Goal: Task Accomplishment & Management: Manage account settings

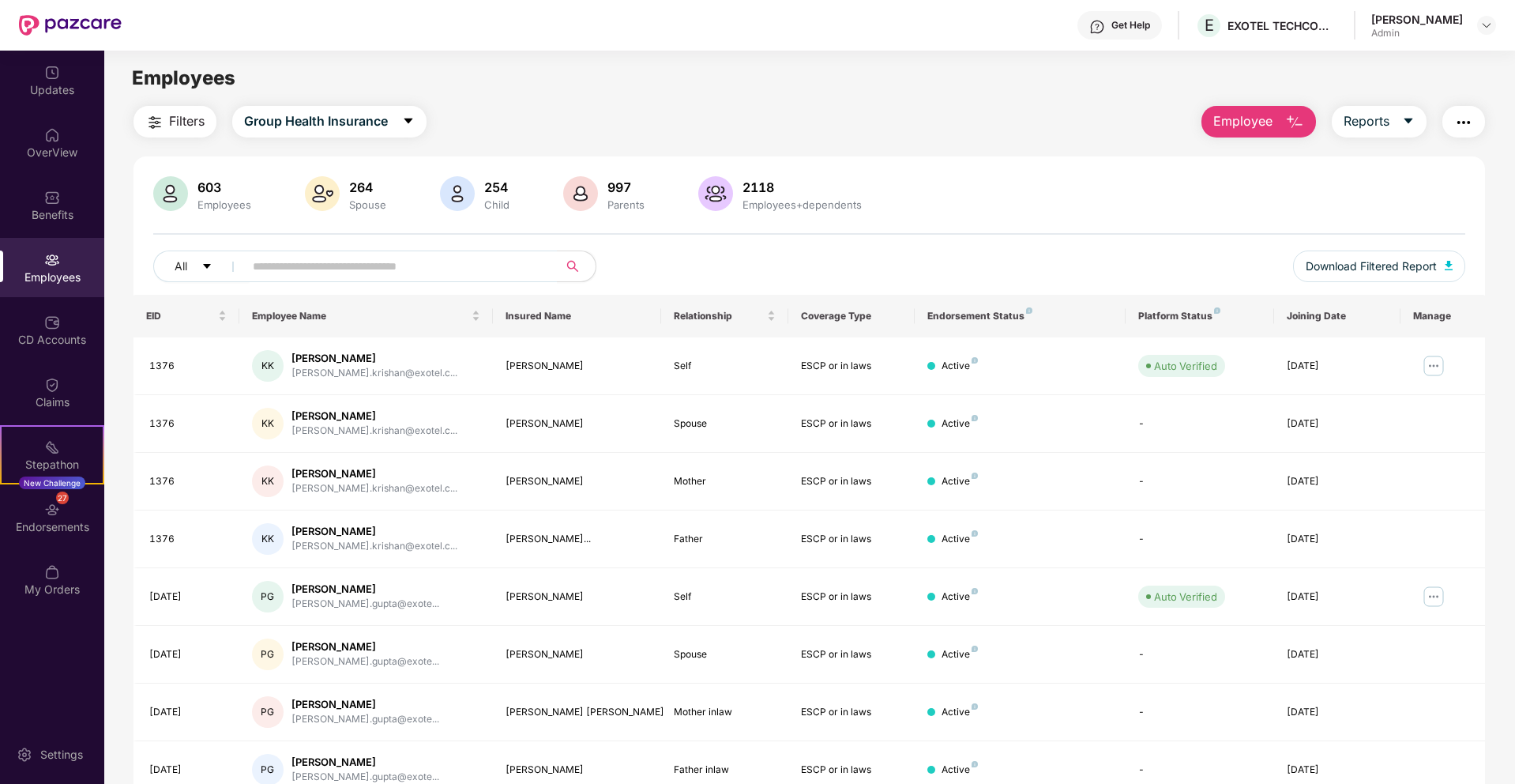
click at [74, 275] on div "Employees" at bounding box center [52, 277] width 104 height 16
click at [89, 519] on div "Endorsements" at bounding box center [52, 527] width 104 height 16
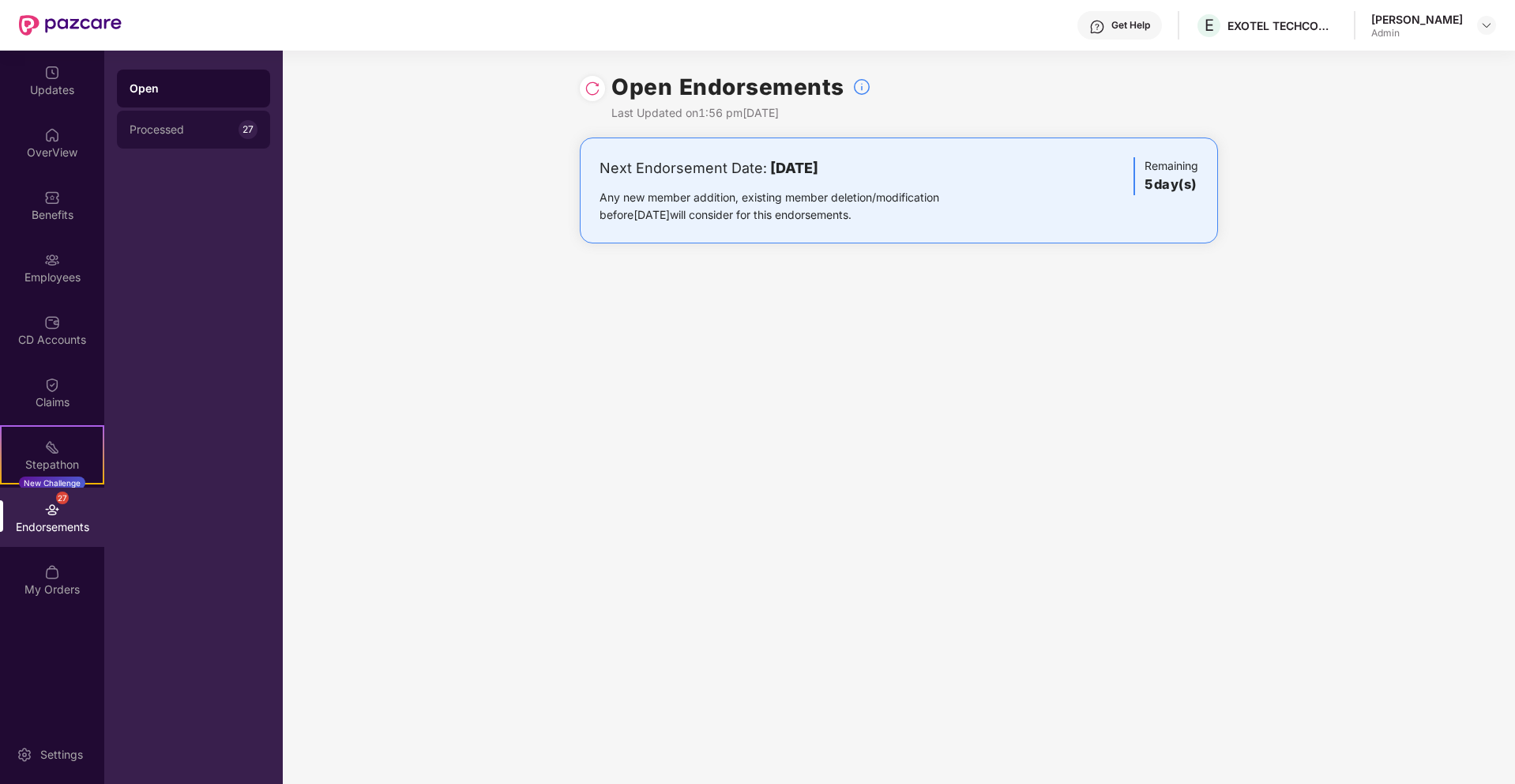
click at [202, 140] on div "Processed 27" at bounding box center [193, 130] width 153 height 38
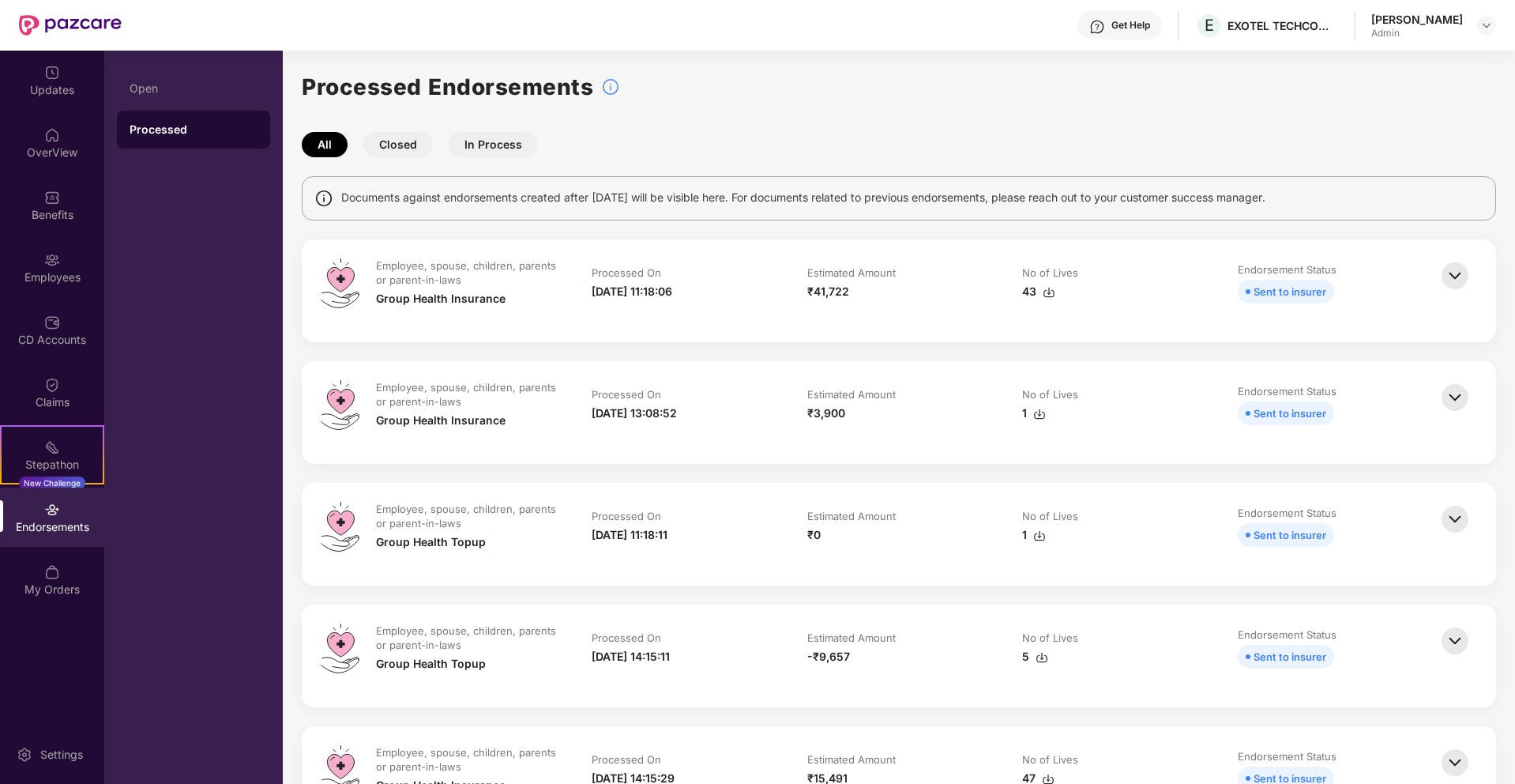
click at [475, 138] on button "In Process" at bounding box center [493, 144] width 89 height 26
click at [397, 149] on button "Closed" at bounding box center [398, 144] width 70 height 26
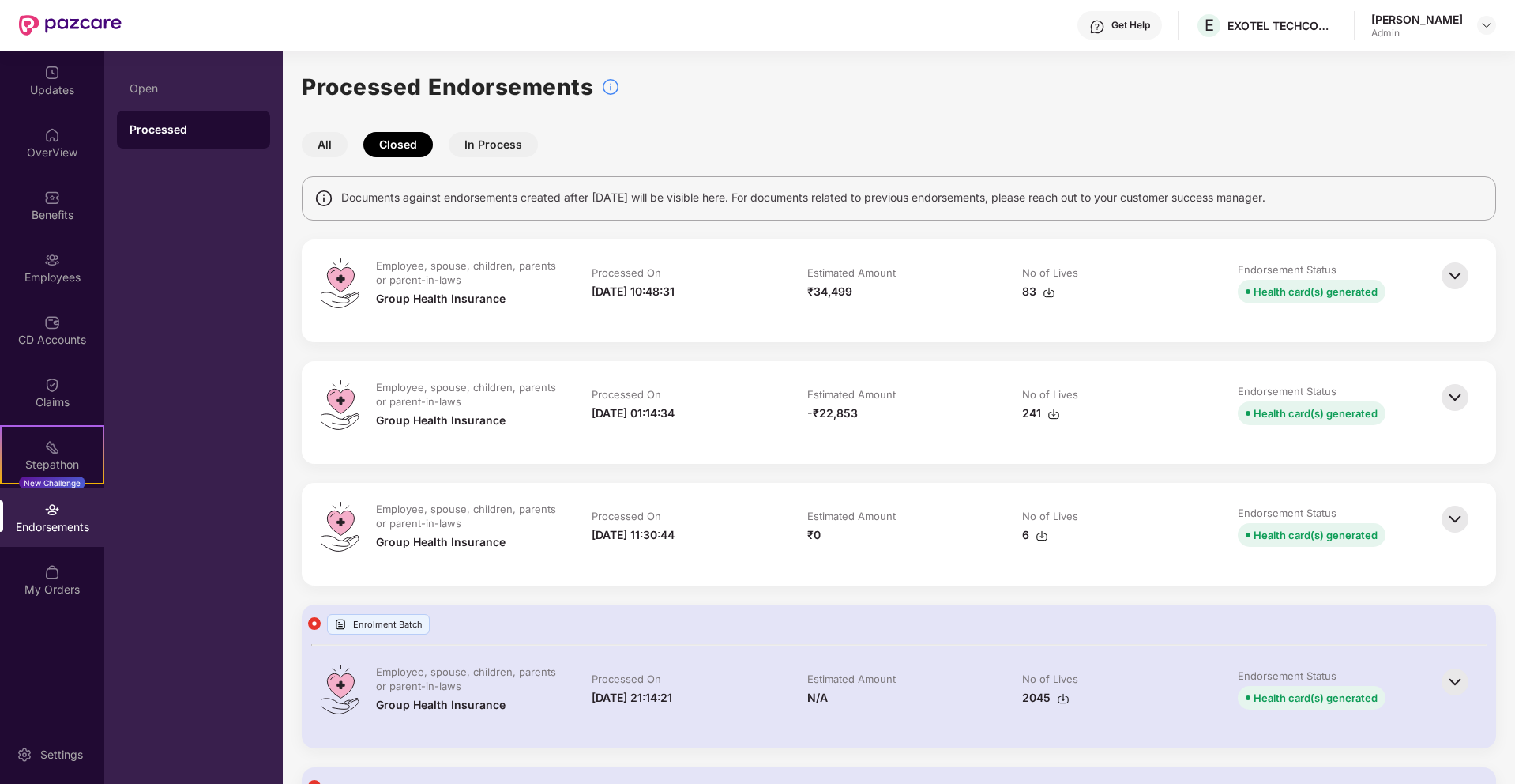
click at [328, 137] on button "All" at bounding box center [325, 144] width 46 height 26
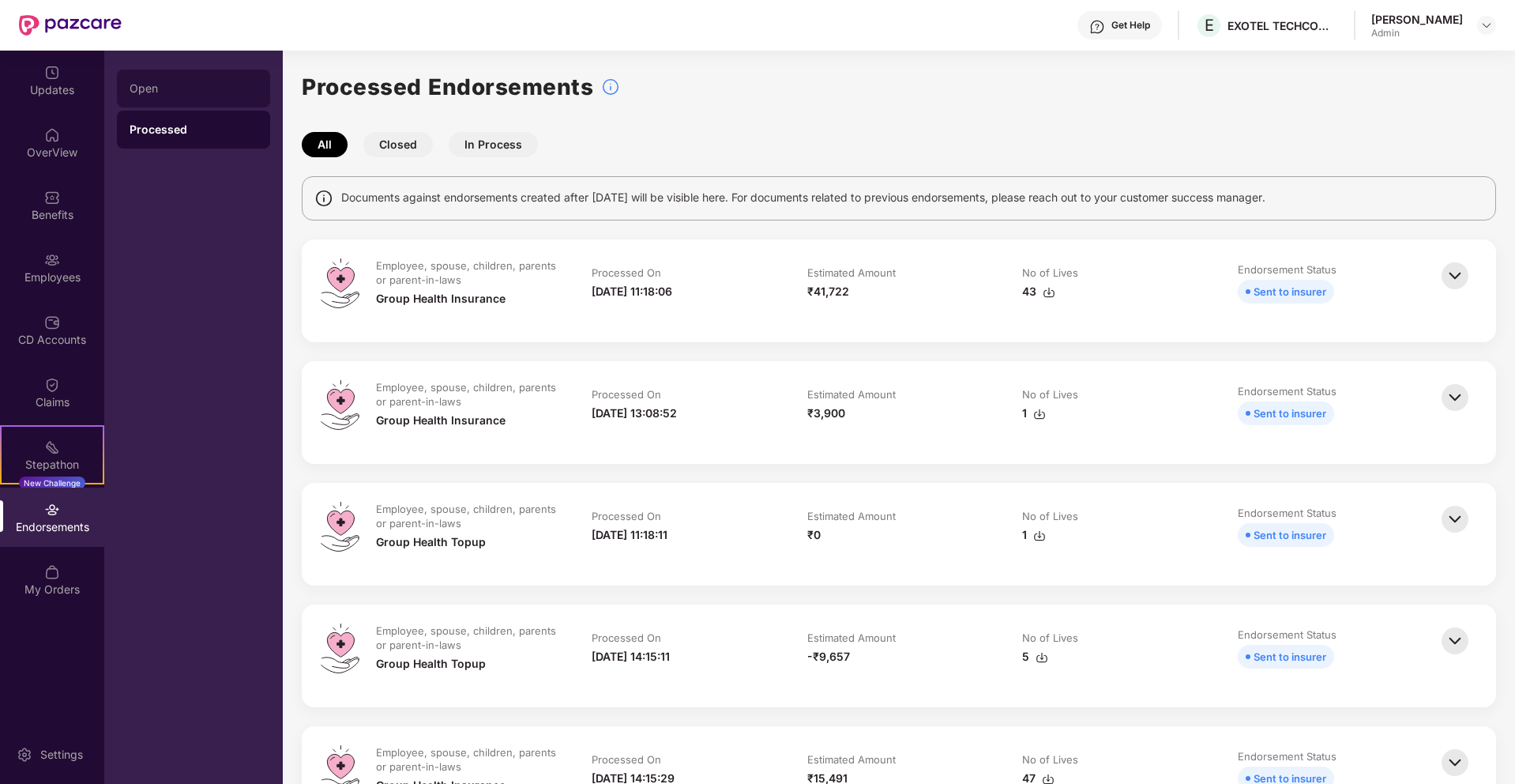
click at [180, 94] on div "Open" at bounding box center [194, 88] width 128 height 12
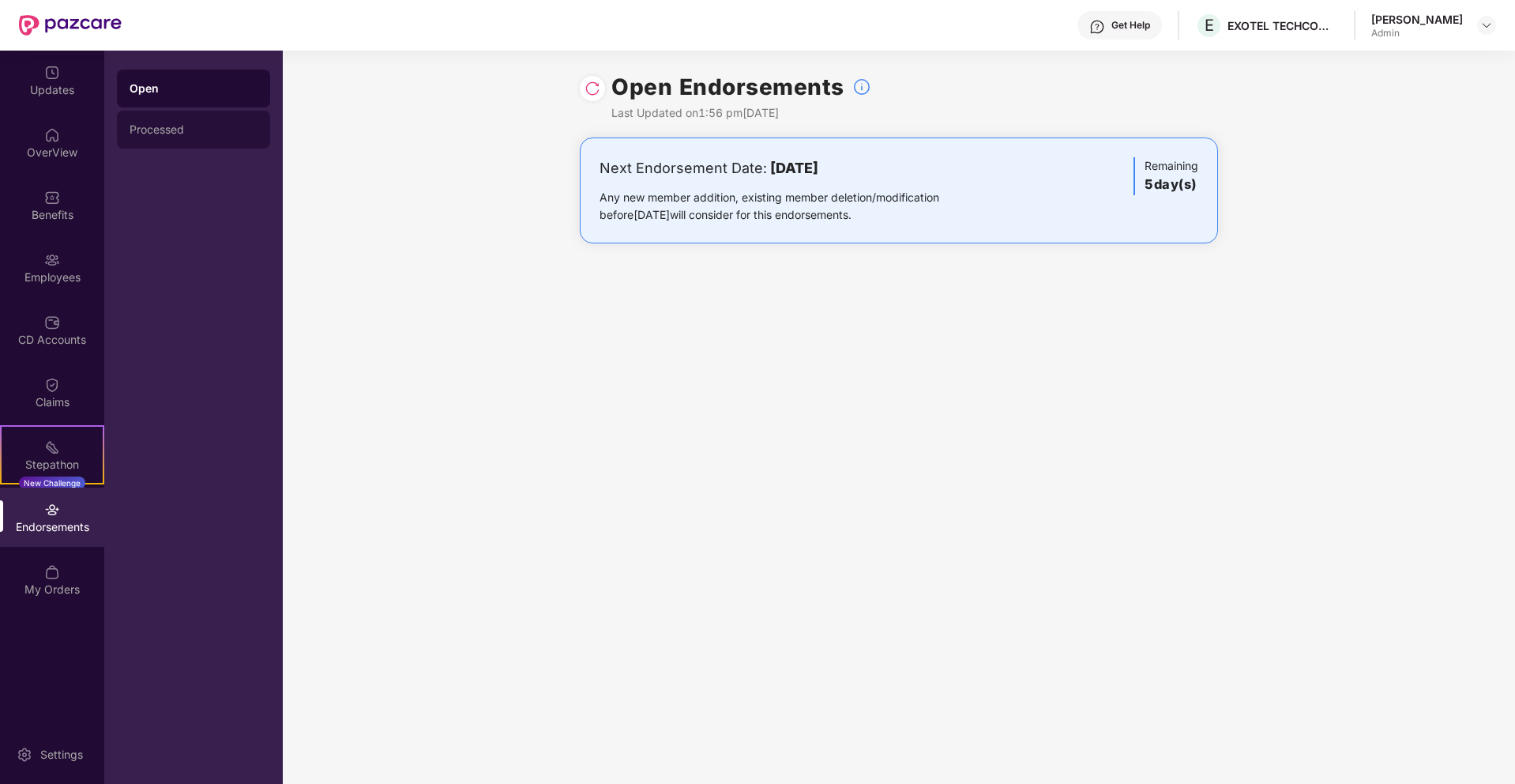
click at [190, 126] on div "Processed" at bounding box center [194, 129] width 128 height 12
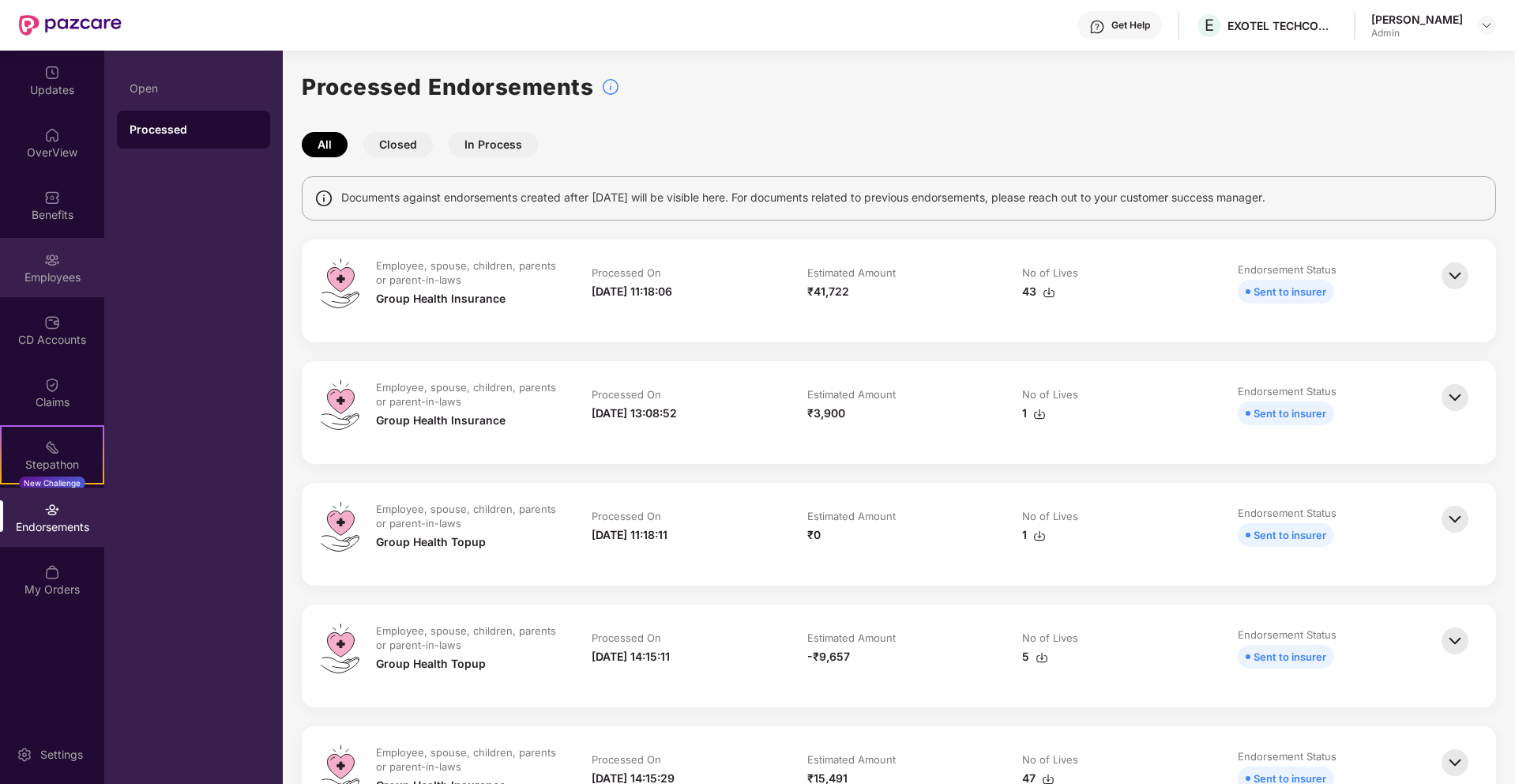
click at [33, 249] on div "Employees" at bounding box center [52, 267] width 104 height 60
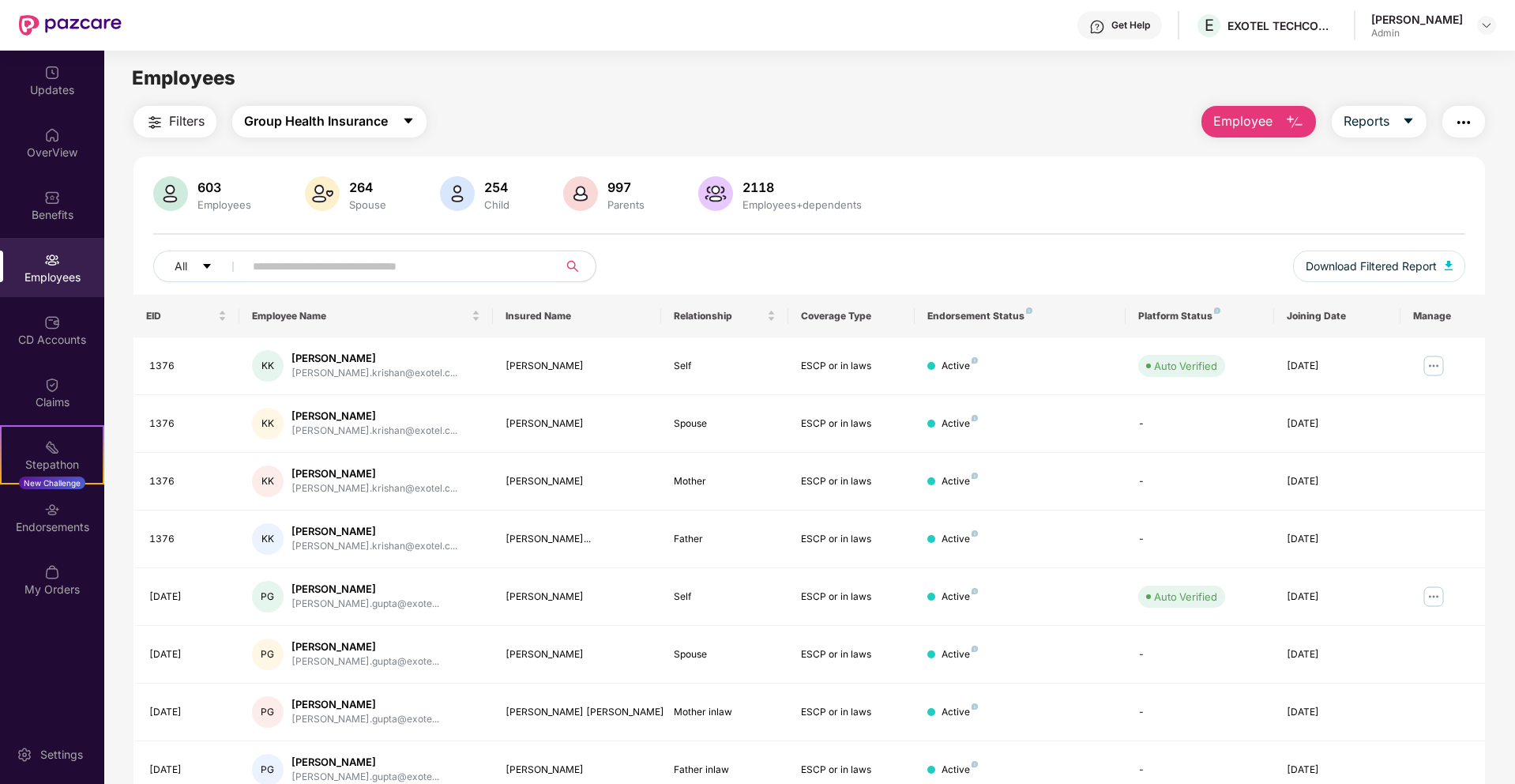
click at [305, 124] on span "Group Health Insurance" at bounding box center [316, 122] width 144 height 20
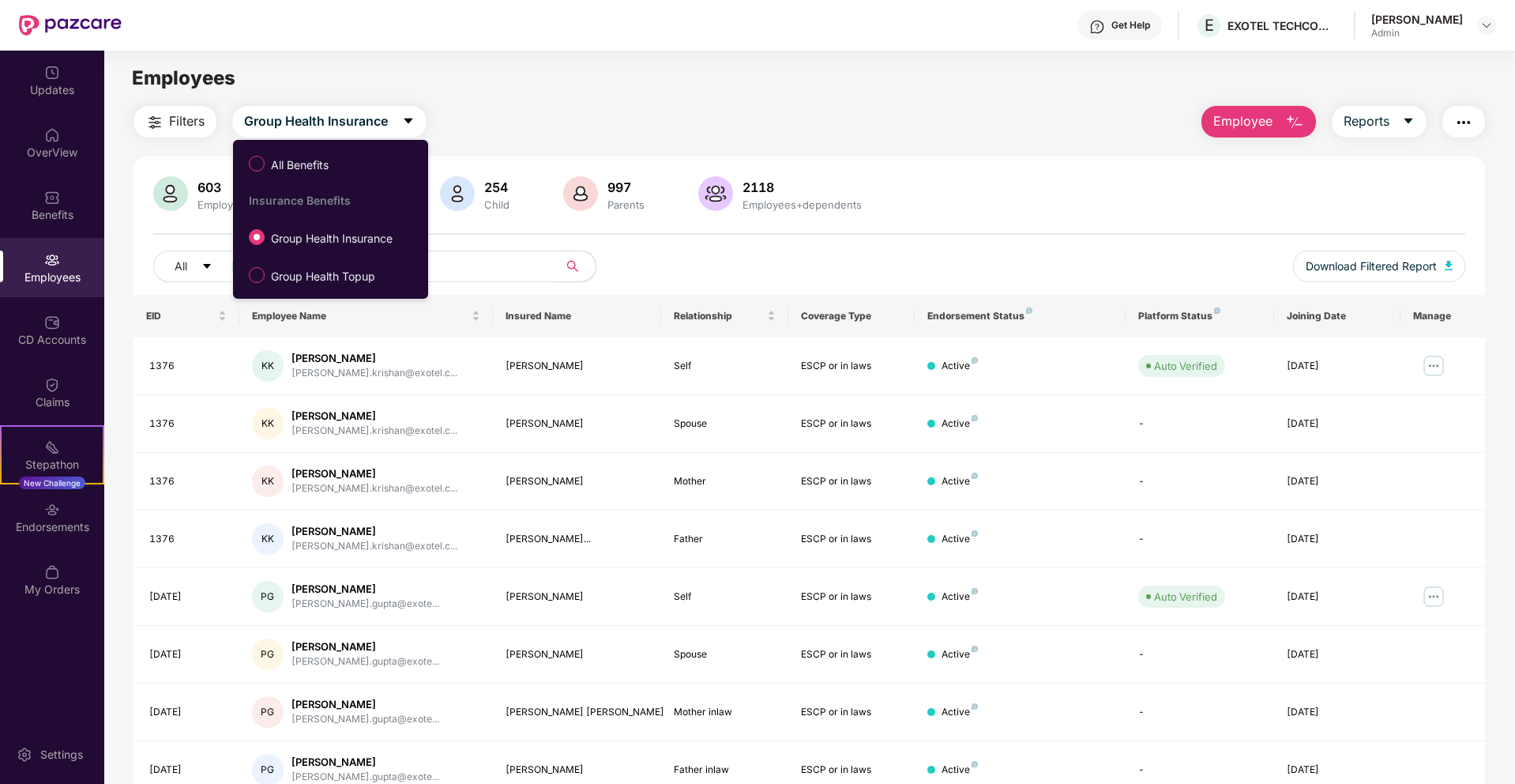
click at [452, 109] on div "Filters Group Health Insurance Employee Reports" at bounding box center [809, 122] width 1352 height 31
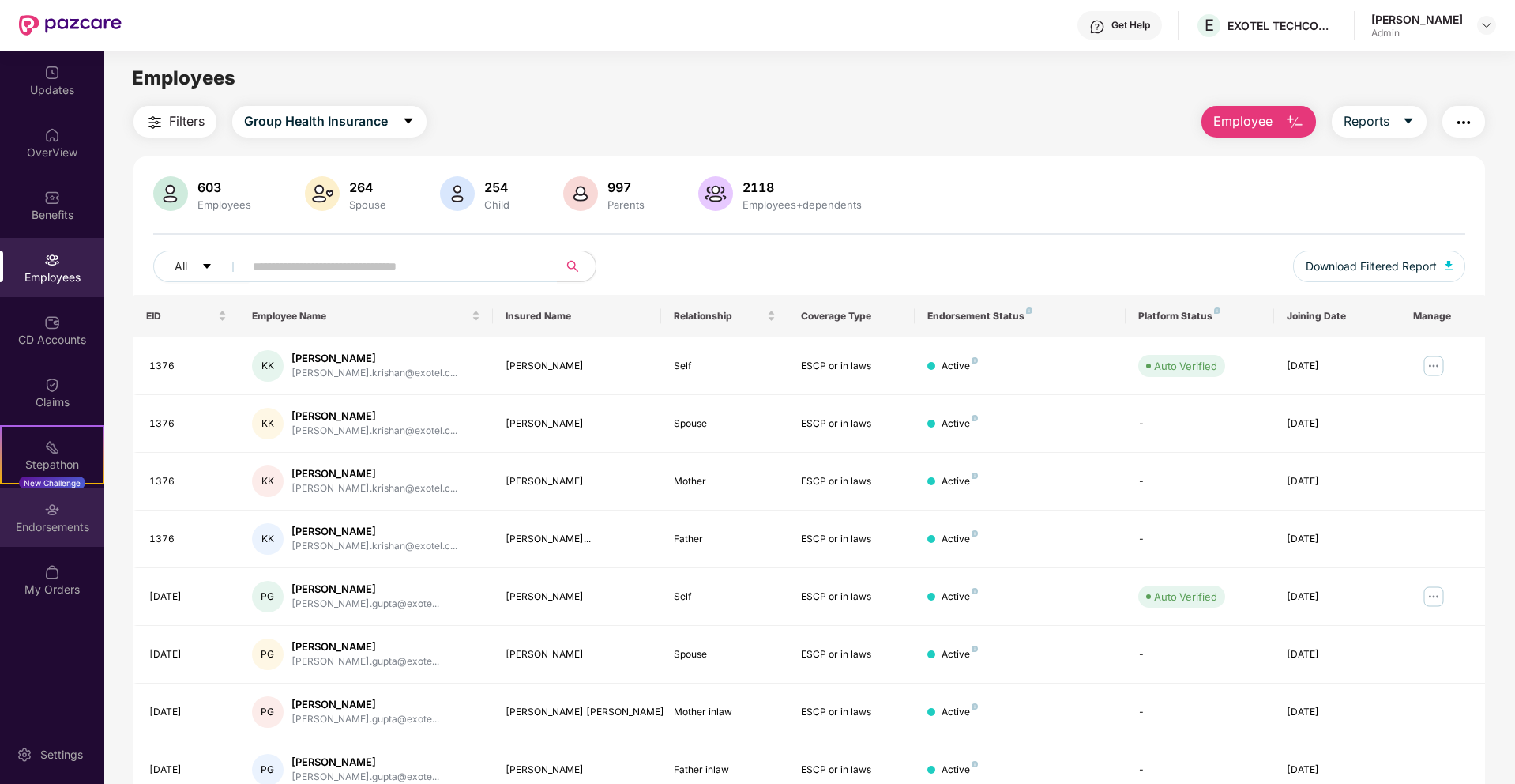
click at [76, 539] on div "Endorsements" at bounding box center [52, 517] width 104 height 60
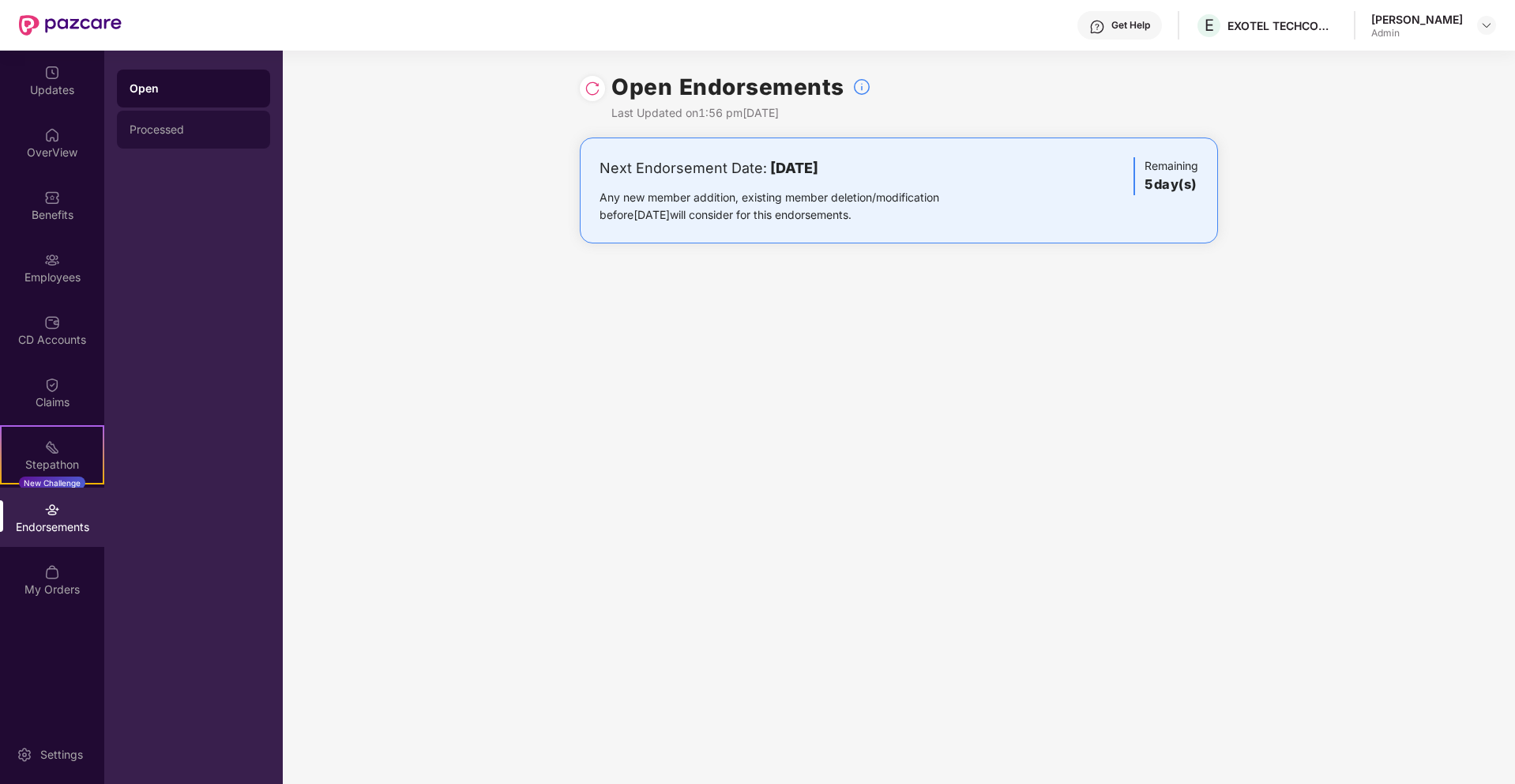
click at [142, 136] on div "Processed" at bounding box center [193, 130] width 153 height 38
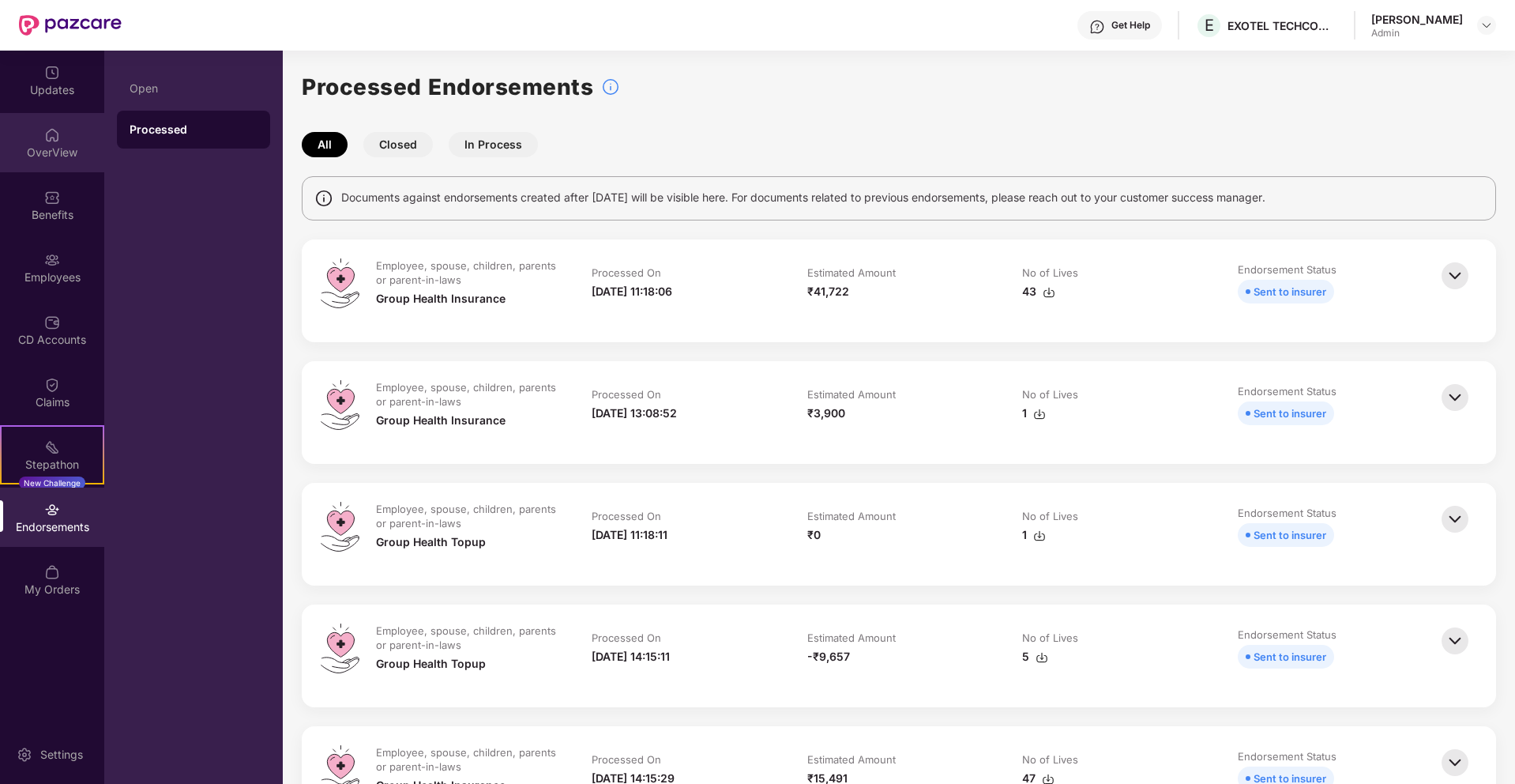
click at [58, 145] on div "OverView" at bounding box center [52, 152] width 104 height 16
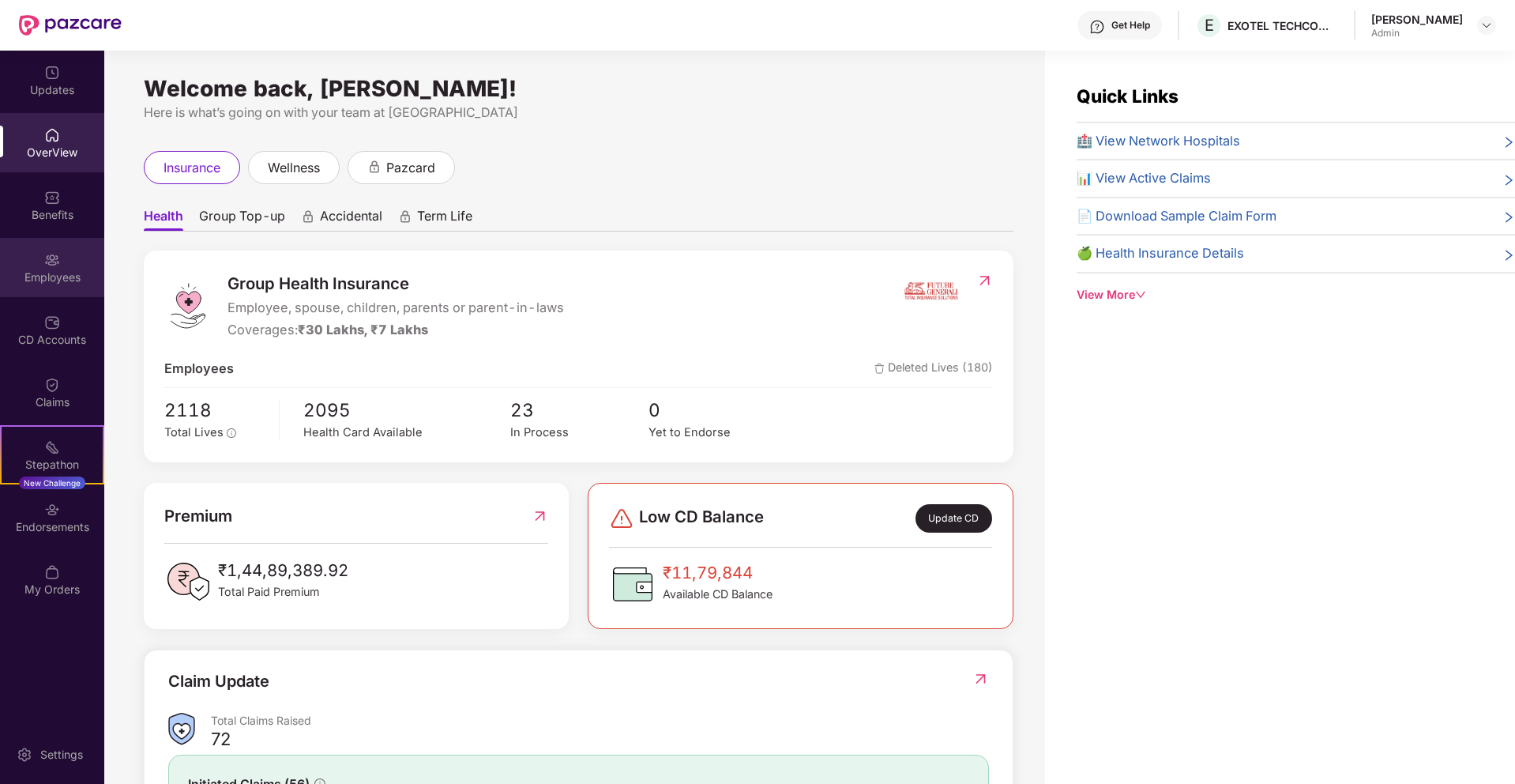
click at [47, 256] on img at bounding box center [51, 259] width 16 height 16
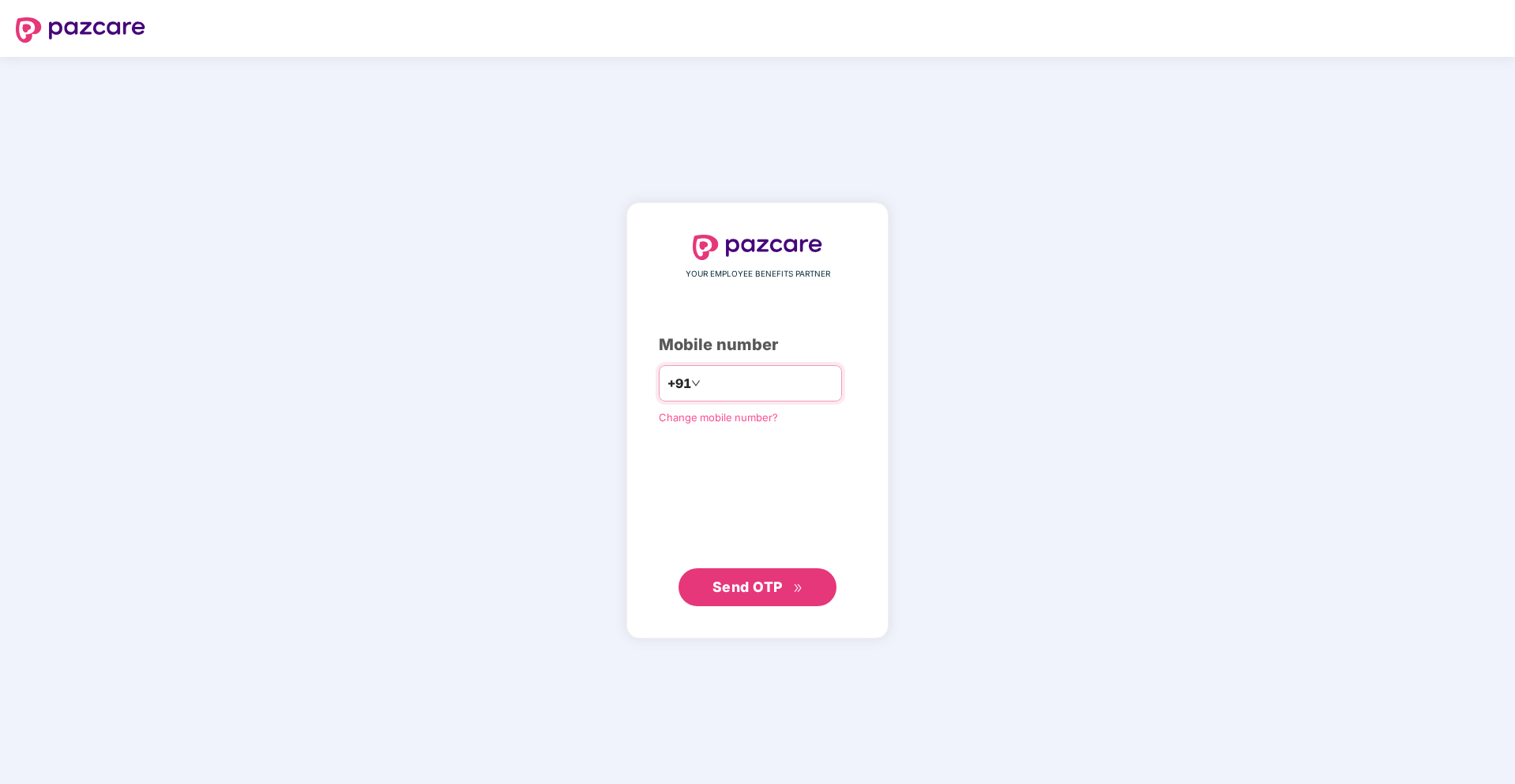
click at [760, 391] on input "number" at bounding box center [768, 383] width 130 height 26
type input "**********"
click at [695, 579] on button "Send OTP" at bounding box center [758, 586] width 158 height 38
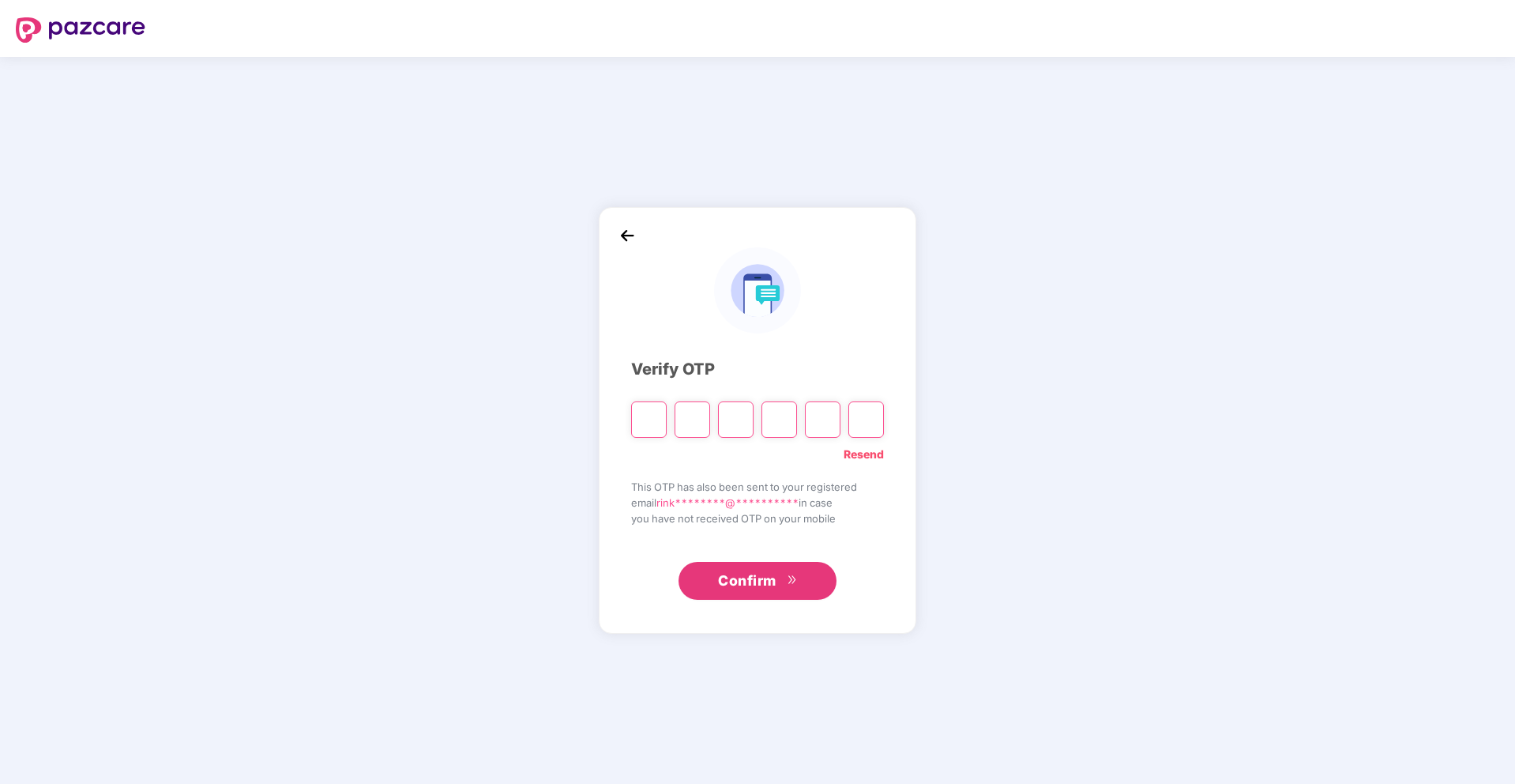
paste input "*"
type input "*"
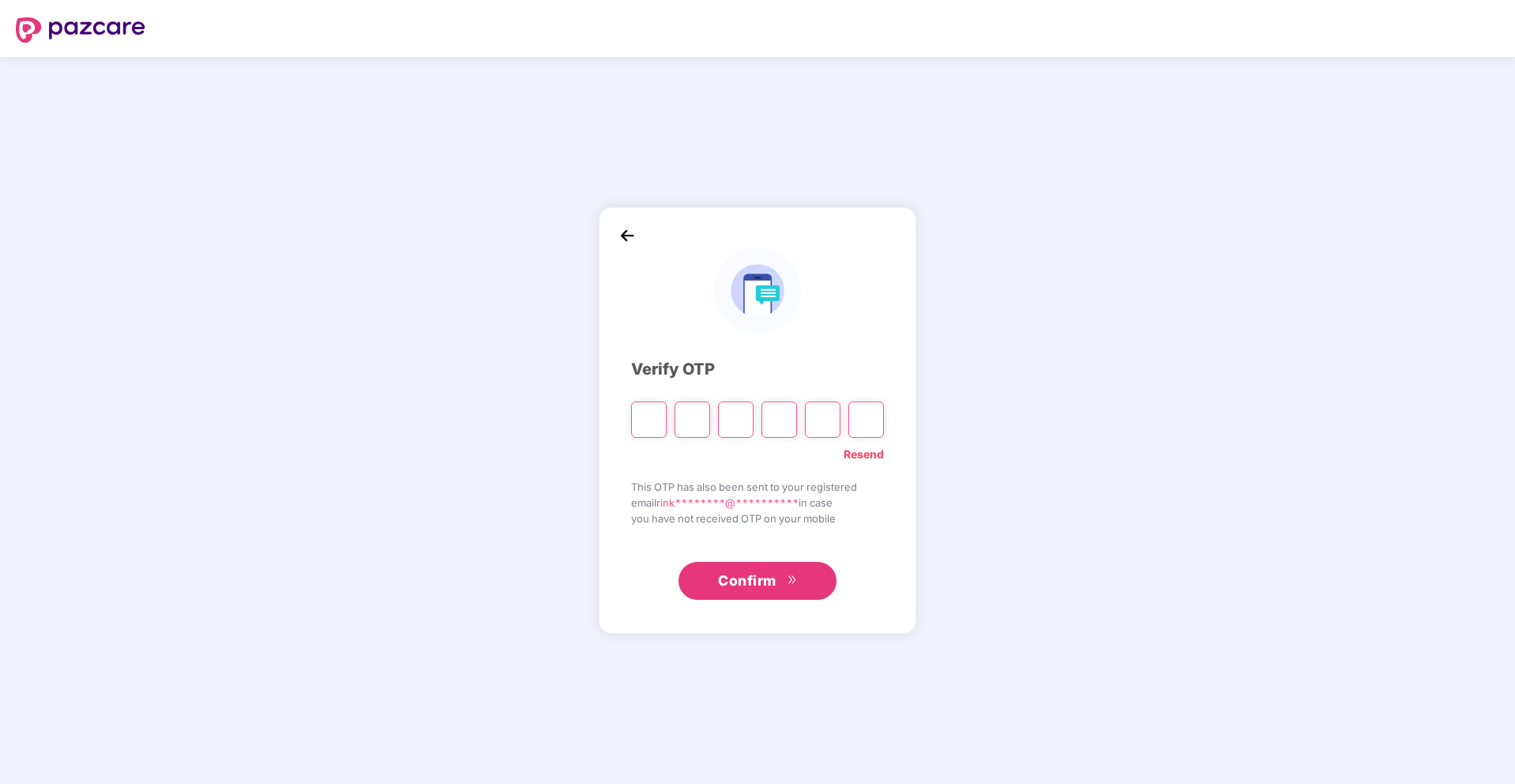
type input "*"
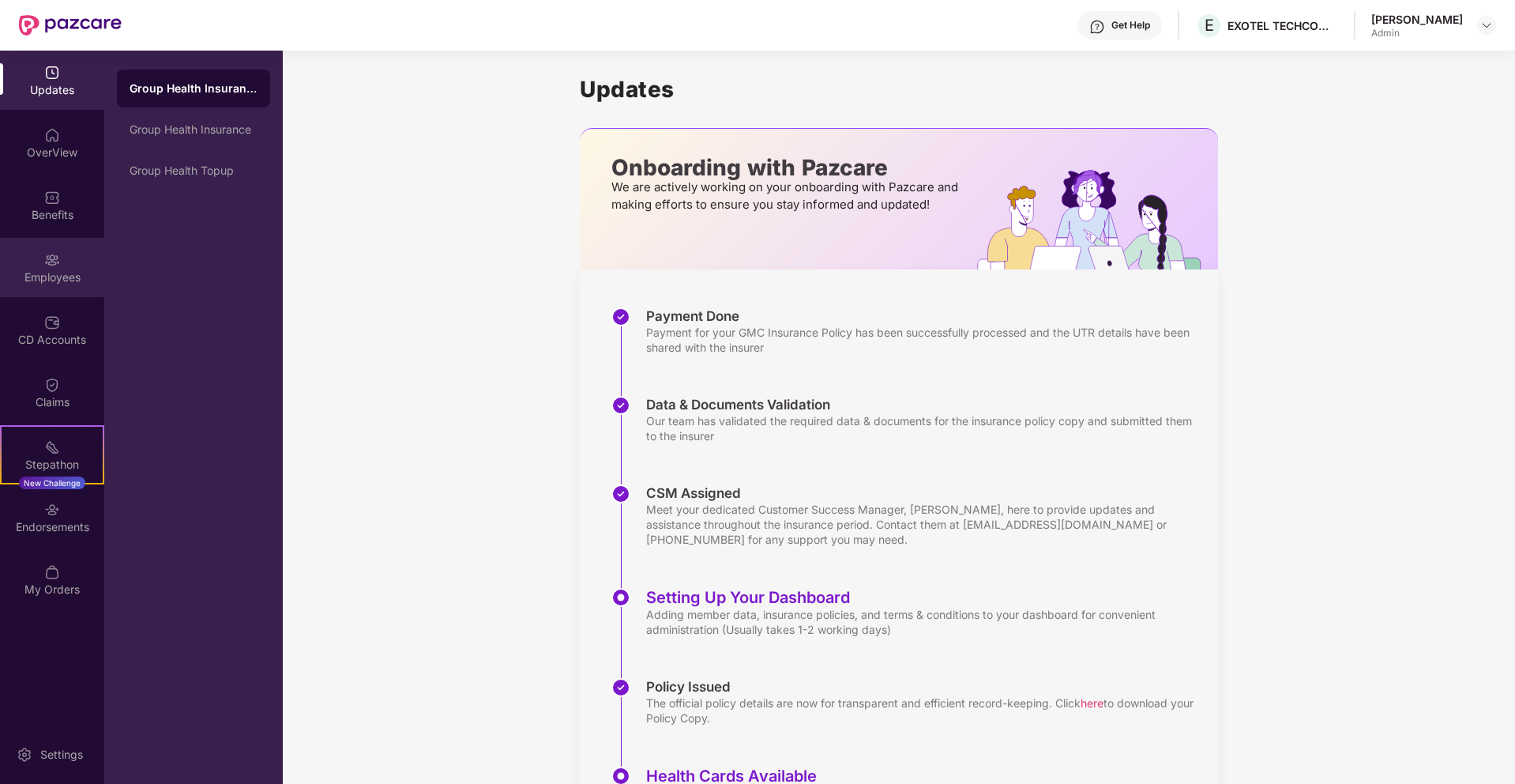
click at [67, 253] on div "Employees" at bounding box center [52, 267] width 104 height 60
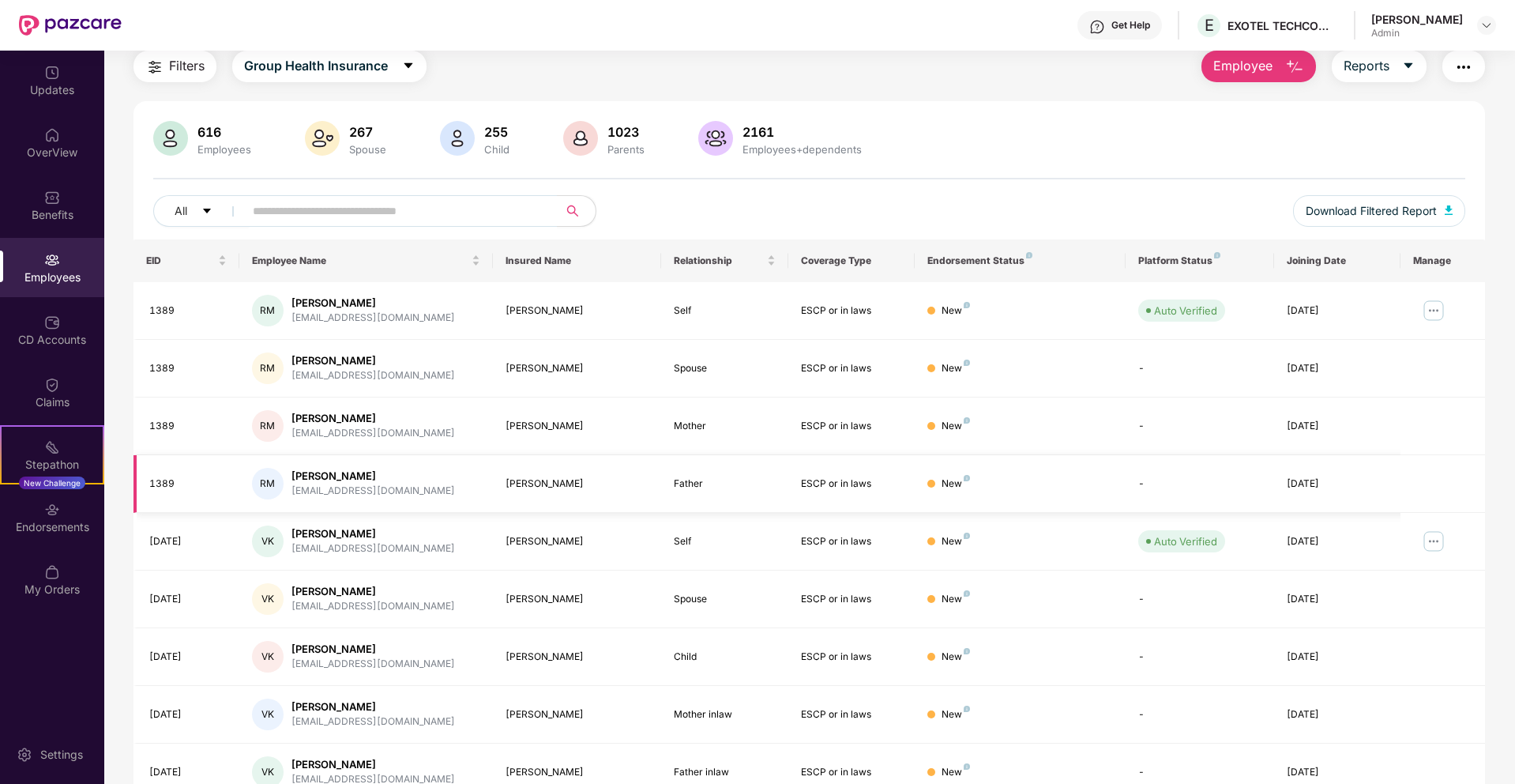
scroll to position [187, 0]
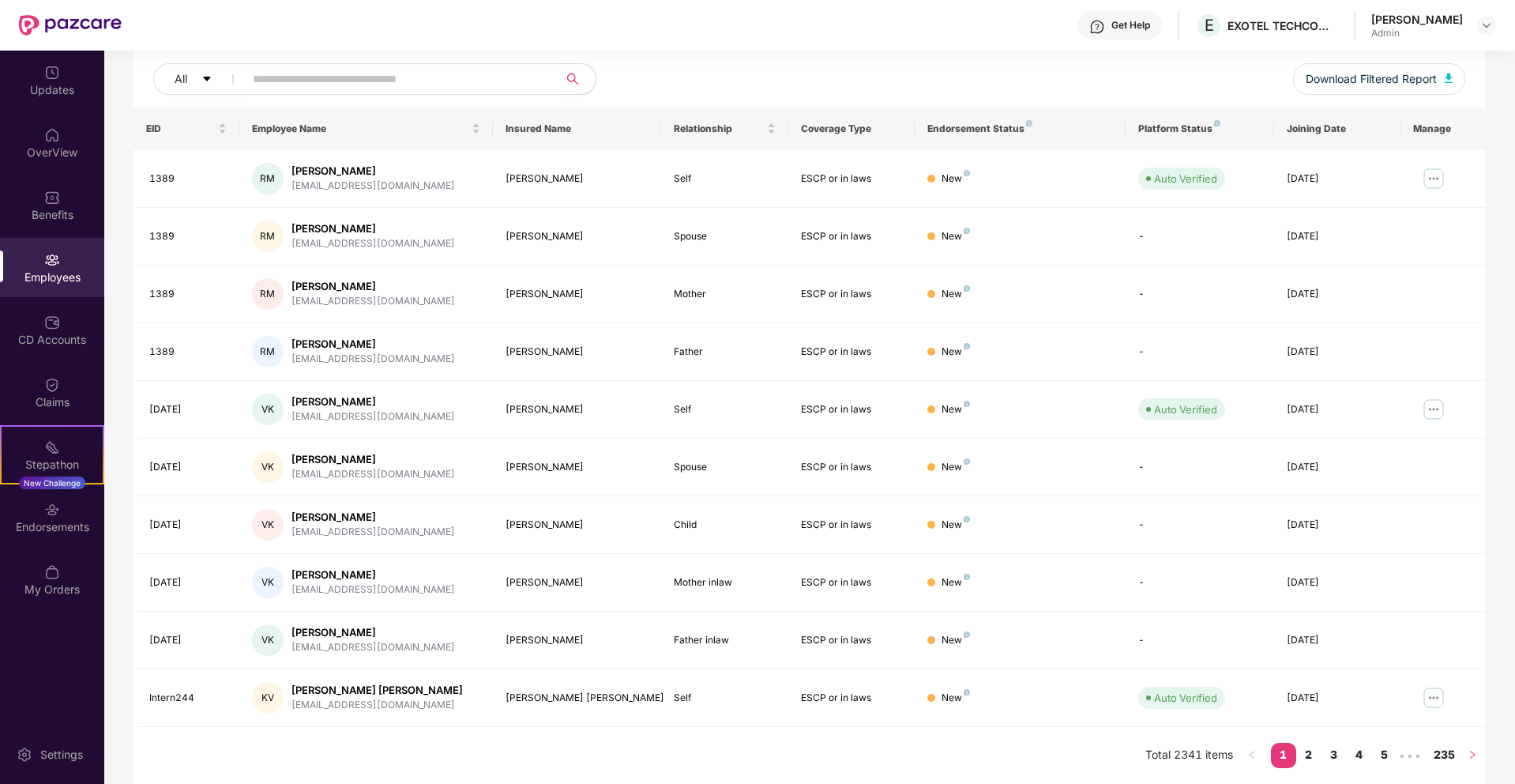
click at [1472, 750] on icon "right" at bounding box center [1472, 754] width 9 height 9
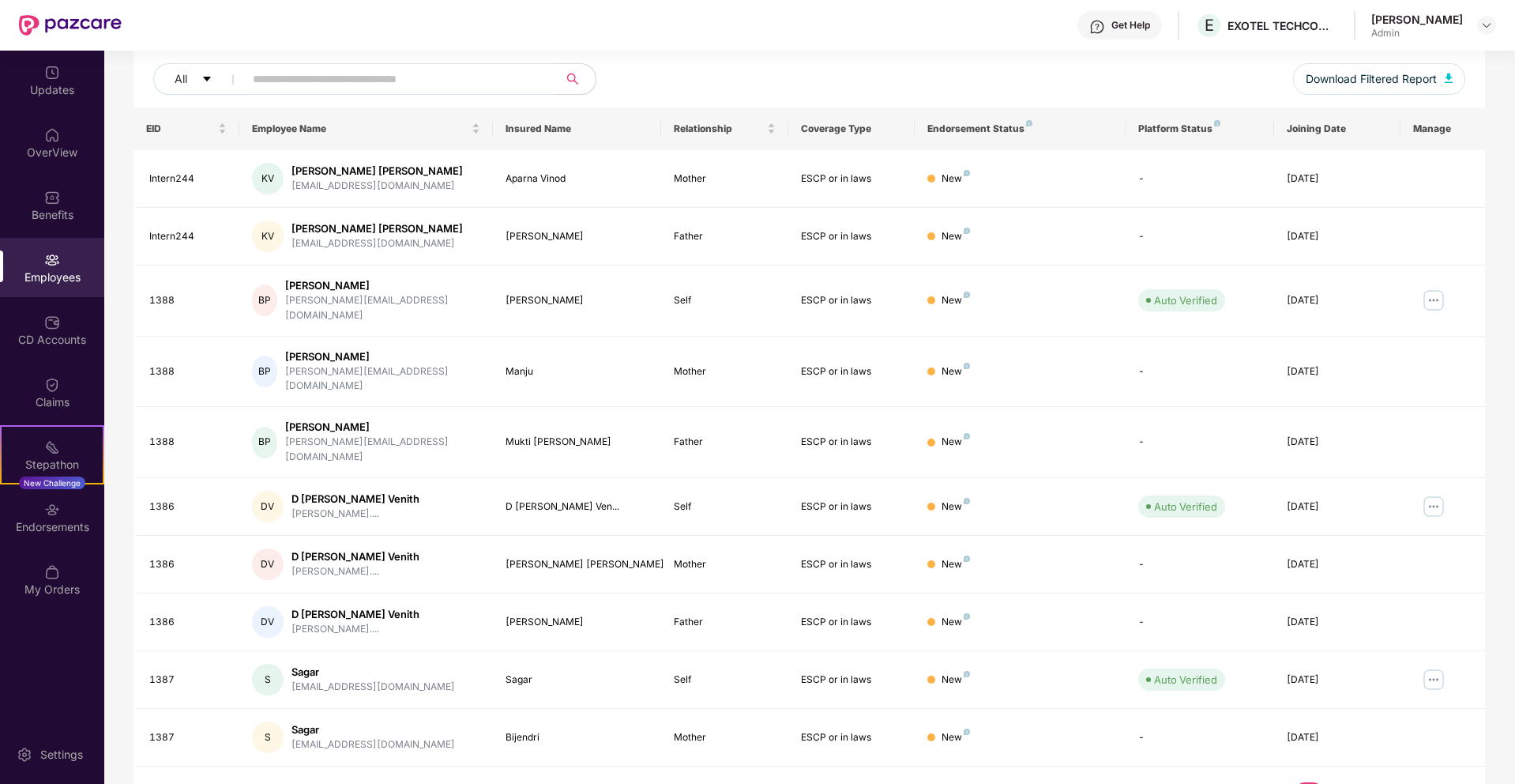
click at [1253, 783] on icon "left" at bounding box center [1252, 794] width 9 height 9
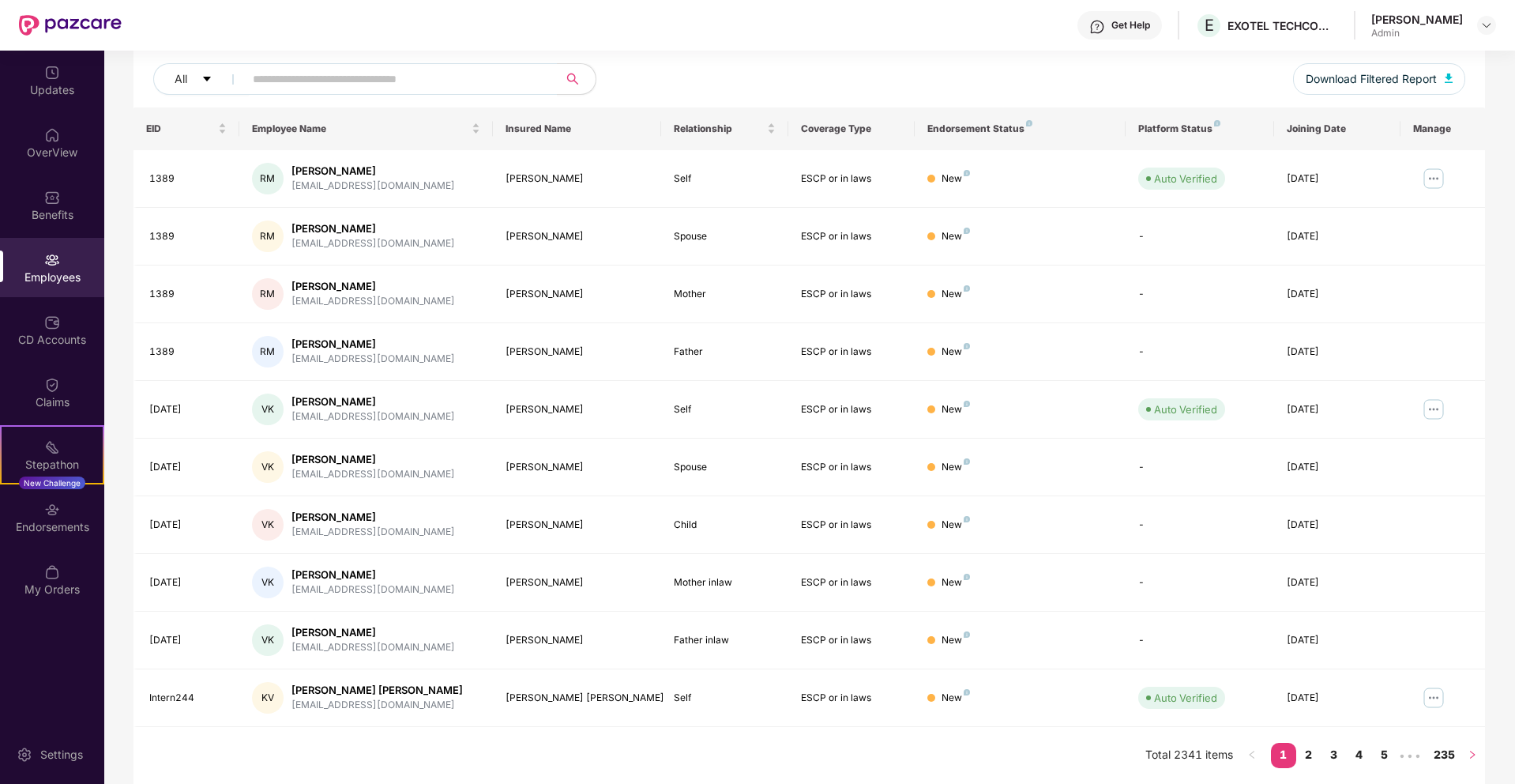
click at [1468, 753] on icon "right" at bounding box center [1472, 754] width 9 height 9
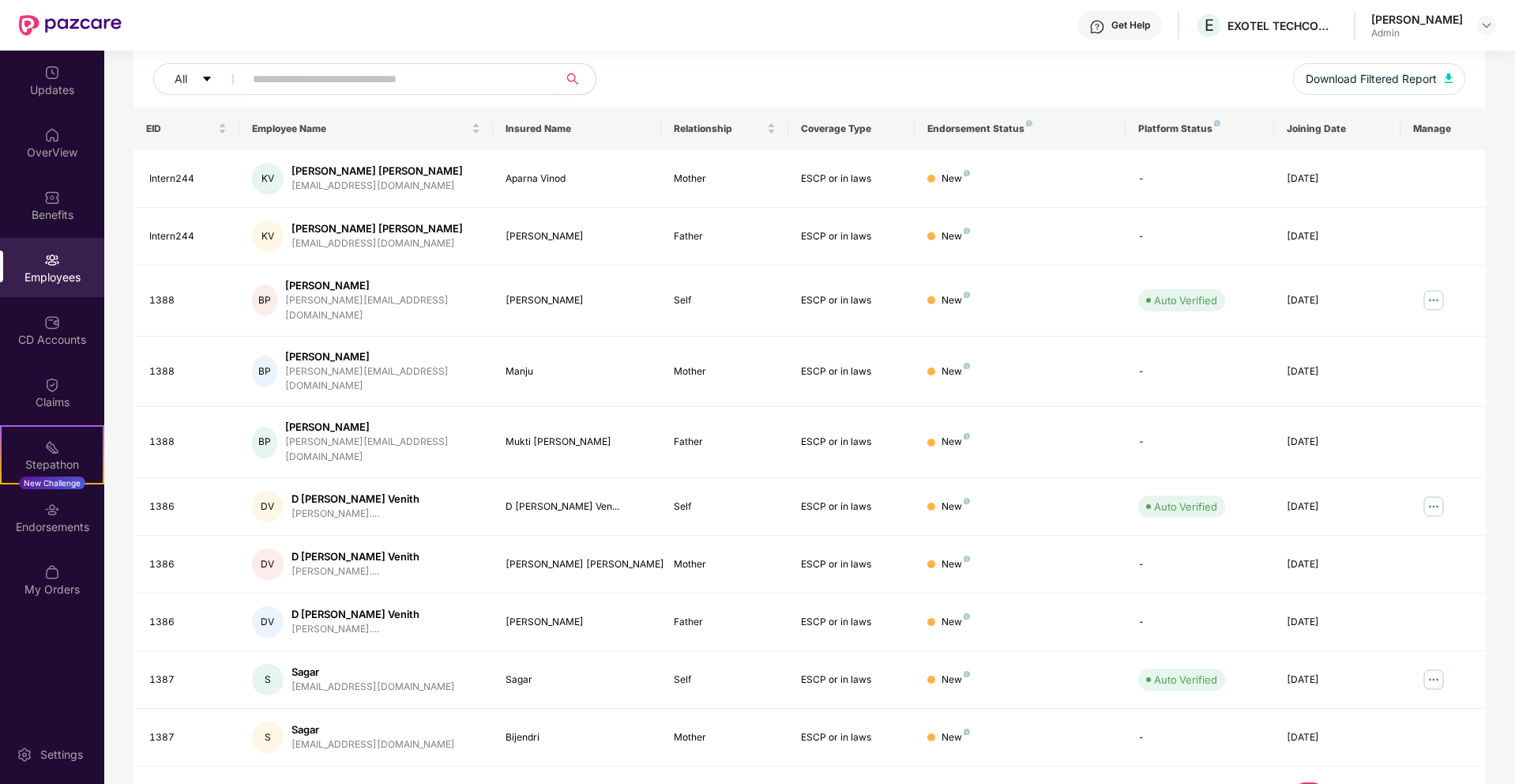
click at [1471, 783] on icon "right" at bounding box center [1472, 794] width 9 height 9
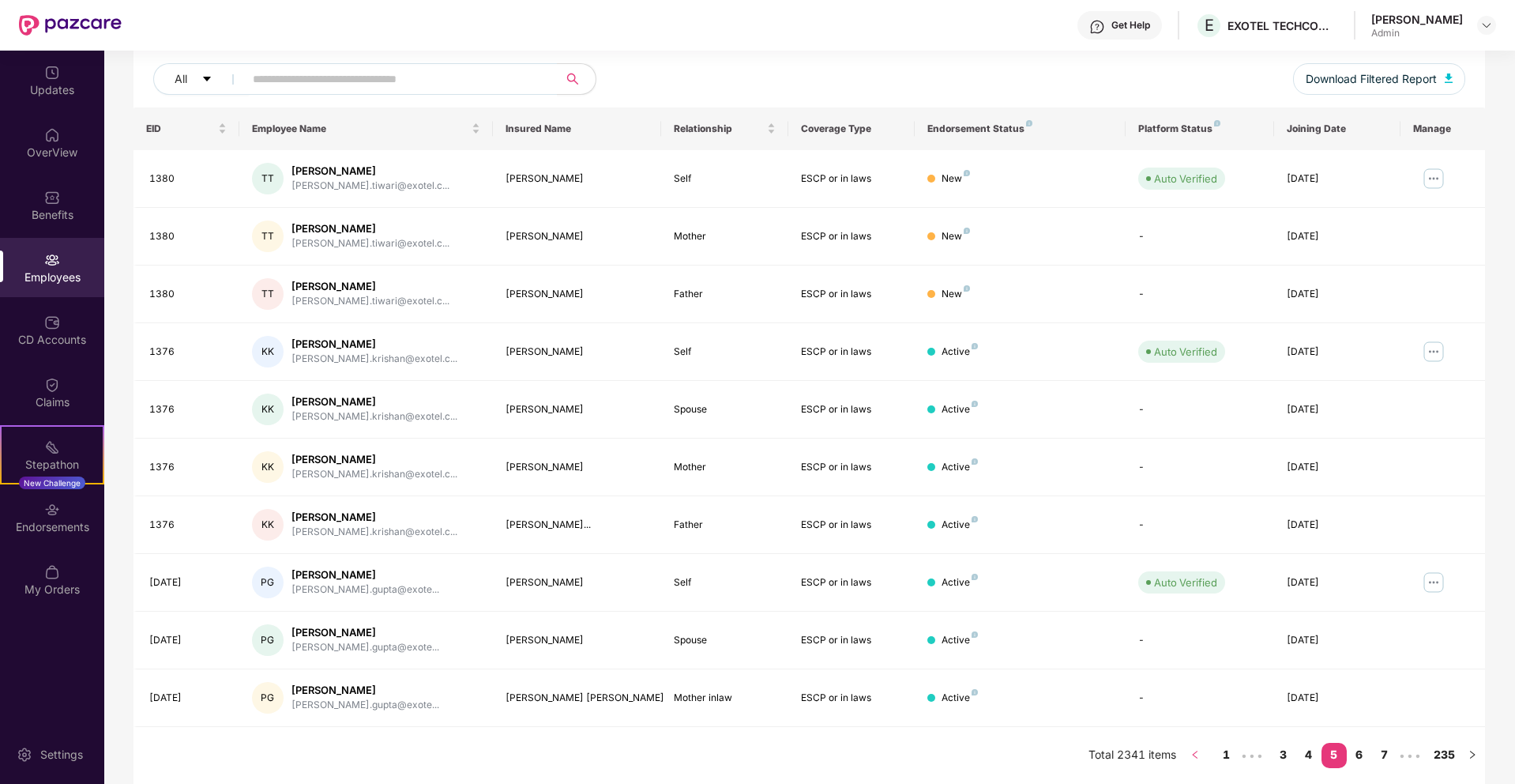
click at [1195, 754] on icon "left" at bounding box center [1195, 754] width 9 height 9
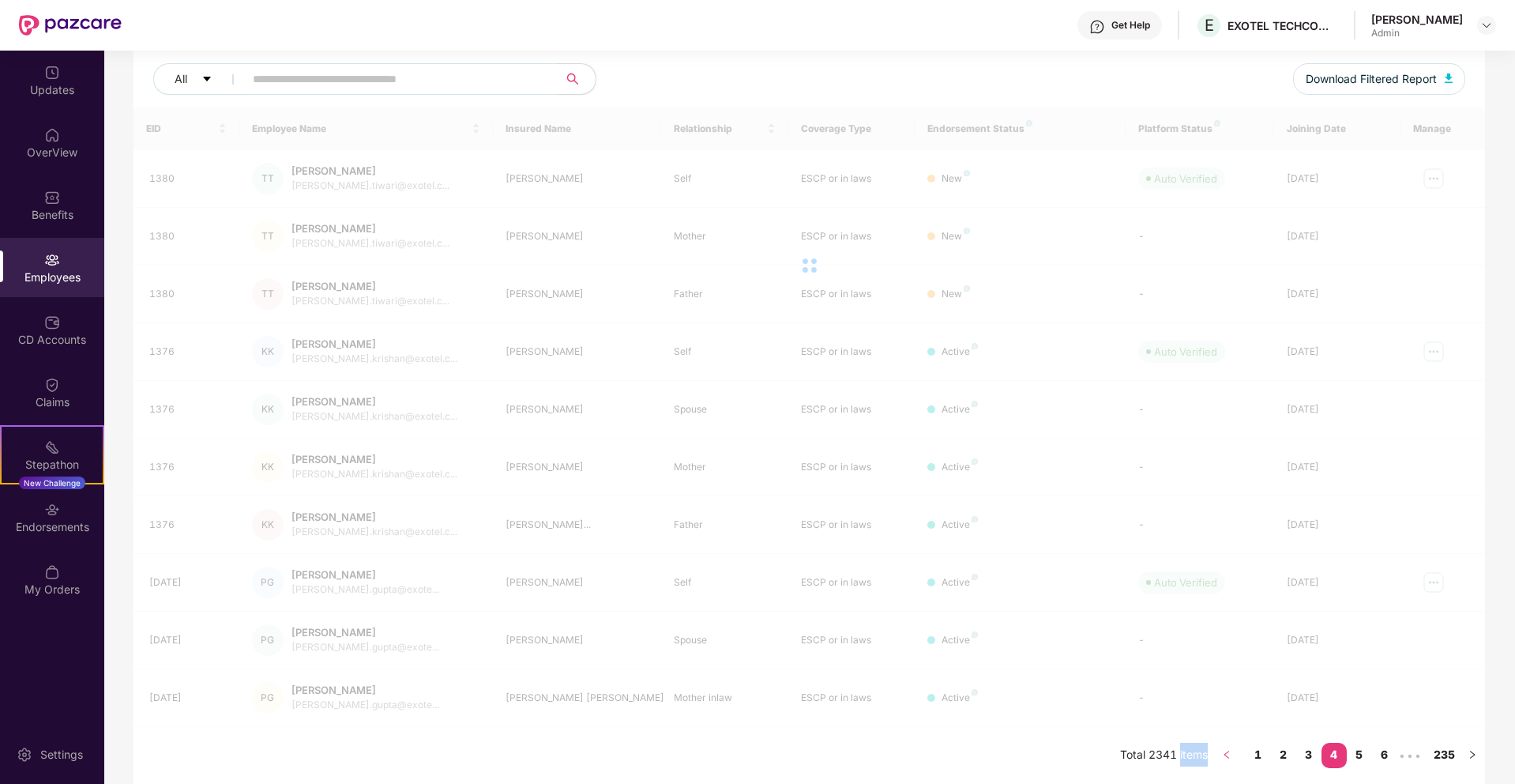
click at [1195, 754] on li "Total 2341 items" at bounding box center [1164, 755] width 88 height 26
